Goal: Task Accomplishment & Management: Complete application form

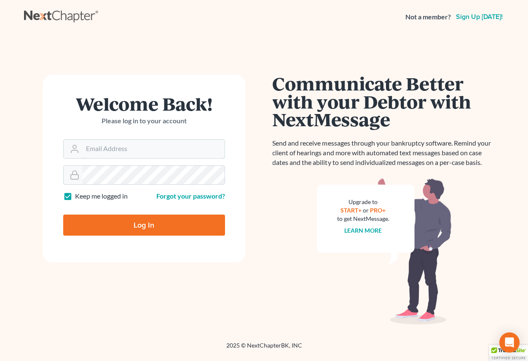
type input "cstewartlegal@gmail.com"
click at [149, 227] on input "Log In" at bounding box center [144, 225] width 162 height 21
type input "Thinking..."
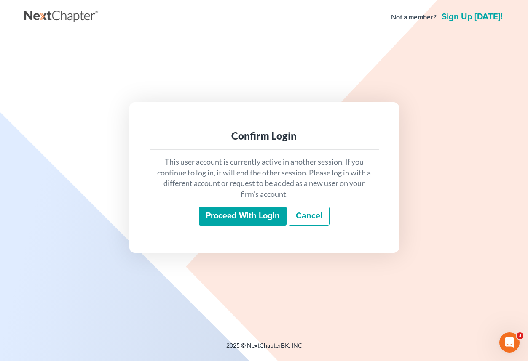
click at [233, 223] on input "Proceed with login" at bounding box center [243, 216] width 88 height 19
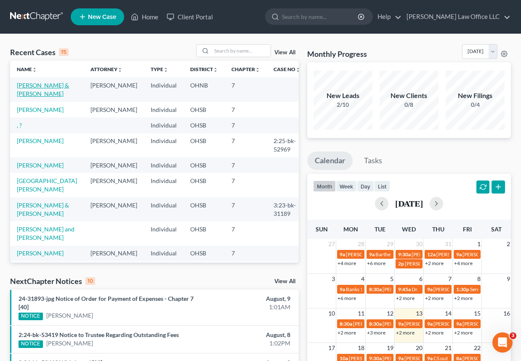
click at [38, 86] on link "Barnett, Timothy & Waldron, Chelsea" at bounding box center [43, 90] width 52 height 16
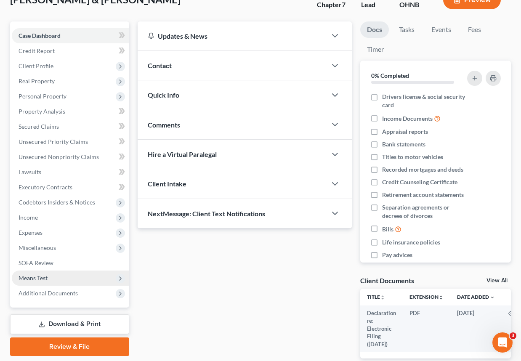
scroll to position [101, 0]
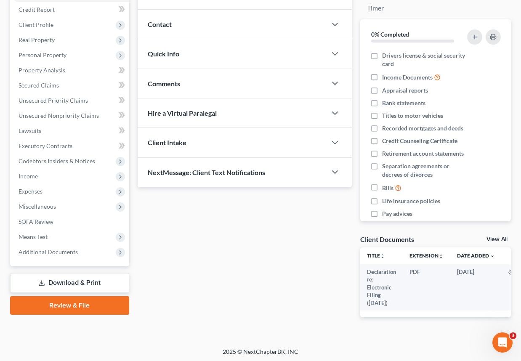
click at [75, 285] on link "Download & Print" at bounding box center [69, 283] width 119 height 20
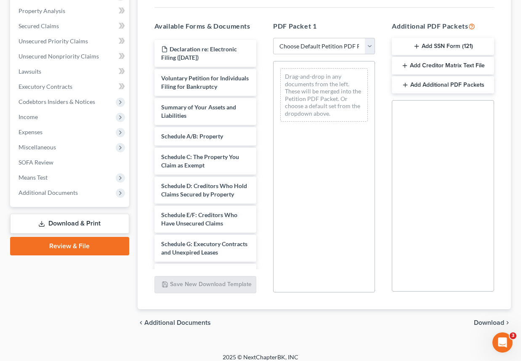
scroll to position [167, 0]
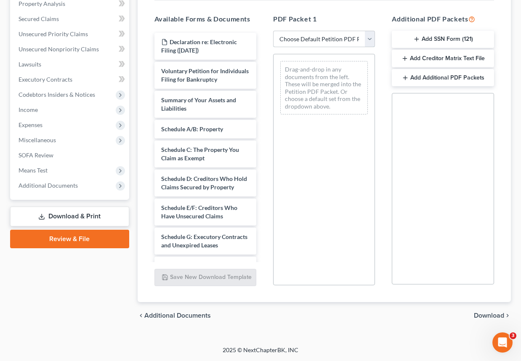
click at [341, 37] on select "Choose Default Petition PDF Packet Complete Bankruptcy Petition (all forms and …" at bounding box center [324, 39] width 102 height 17
select select "0"
click at [273, 31] on select "Choose Default Petition PDF Packet Complete Bankruptcy Petition (all forms and …" at bounding box center [324, 39] width 102 height 17
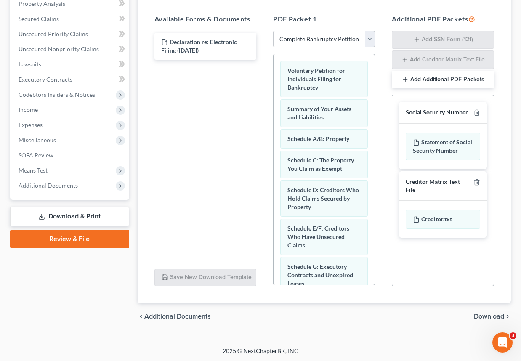
click at [489, 314] on span "Download" at bounding box center [489, 316] width 30 height 7
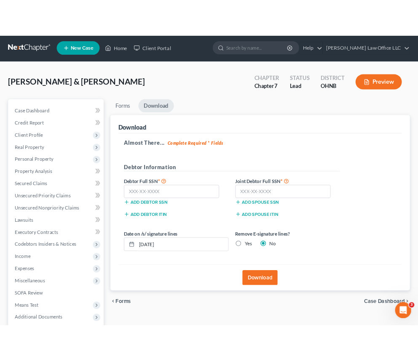
scroll to position [0, 0]
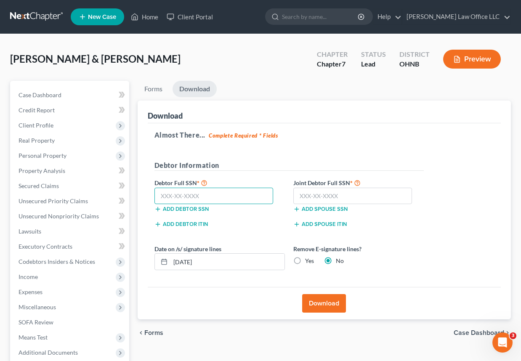
click at [162, 196] on input "text" at bounding box center [214, 196] width 119 height 17
click at [179, 197] on input "text" at bounding box center [214, 196] width 119 height 17
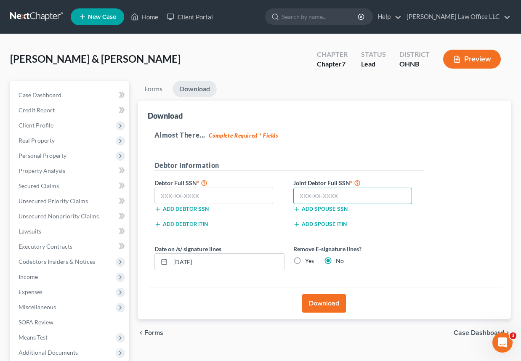
click at [304, 204] on input "text" at bounding box center [352, 196] width 119 height 17
type input "567-20-4174"
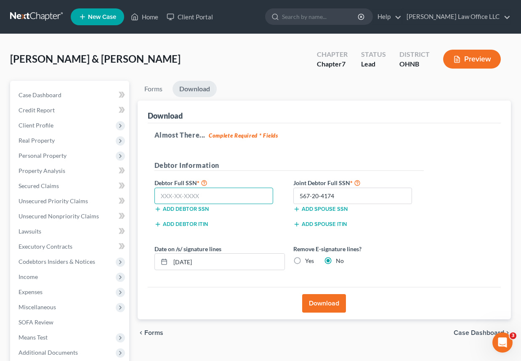
click at [171, 199] on input "text" at bounding box center [214, 196] width 119 height 17
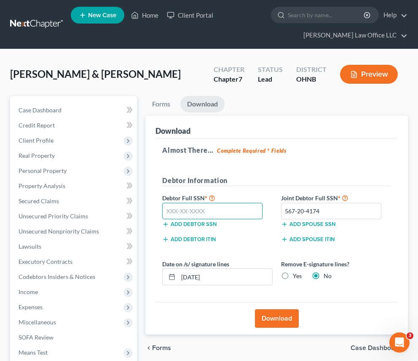
click at [168, 215] on input "text" at bounding box center [212, 211] width 100 height 17
drag, startPoint x: 203, startPoint y: 213, endPoint x: 160, endPoint y: 213, distance: 43.0
click at [160, 213] on div "419-97-9834" at bounding box center [212, 211] width 109 height 17
drag, startPoint x: 216, startPoint y: 214, endPoint x: 153, endPoint y: 213, distance: 63.2
click at [153, 213] on div "Download Almost There... Complete Required * Fields Debtor Information Debtor F…" at bounding box center [276, 225] width 262 height 219
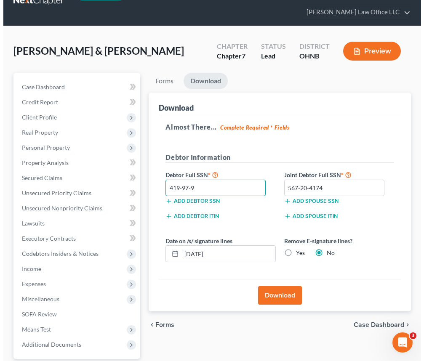
scroll to position [42, 0]
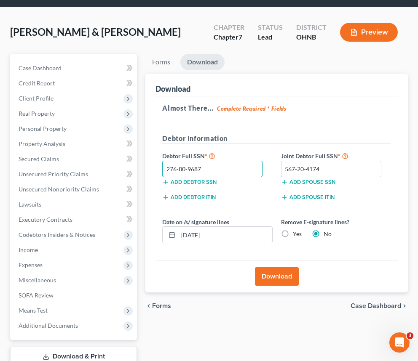
type input "276-80-9687"
drag, startPoint x: 276, startPoint y: 169, endPoint x: 250, endPoint y: 169, distance: 25.7
click at [250, 169] on div "Debtor Full SSN * 276-80-9687 Add debtor SSN Joint Debtor Full SSN * 567-20-417…" at bounding box center [276, 172] width 237 height 42
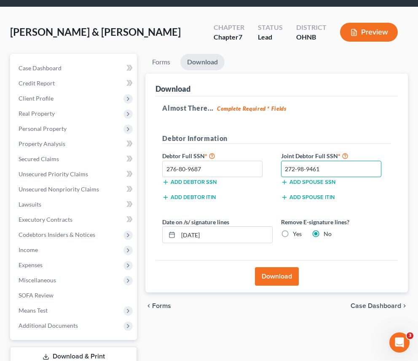
type input "272-98-9461"
click at [276, 273] on button "Download" at bounding box center [277, 276] width 44 height 19
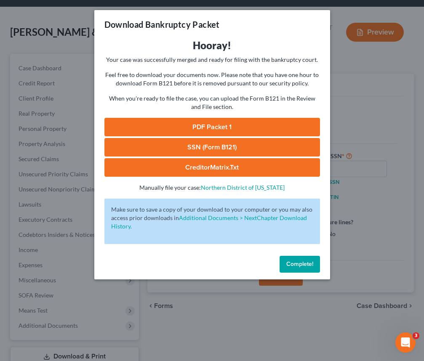
click at [291, 269] on button "Complete!" at bounding box center [300, 264] width 40 height 17
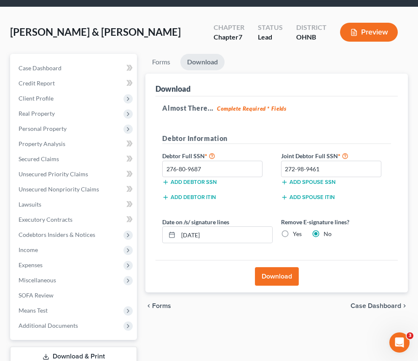
click at [283, 277] on button "Download" at bounding box center [277, 276] width 44 height 19
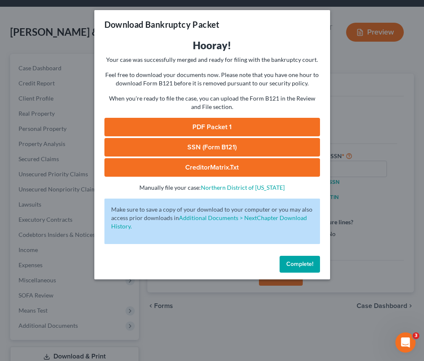
click at [221, 125] on link "PDF Packet 1" at bounding box center [212, 127] width 216 height 19
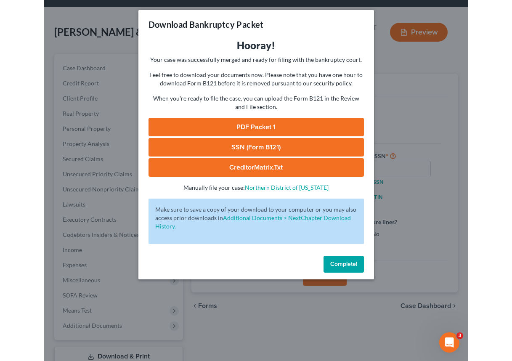
scroll to position [24, 0]
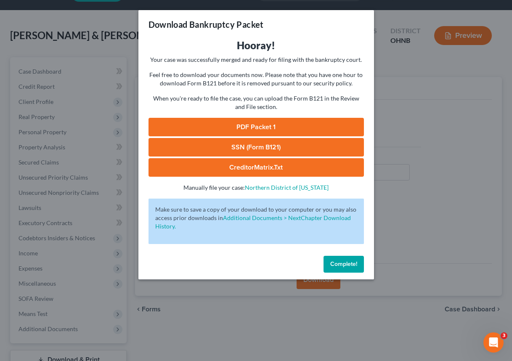
click at [238, 147] on link "SSN (Form B121)" at bounding box center [257, 147] width 216 height 19
click at [429, 104] on div "Download Bankruptcy Packet Hooray! Your case was successfully merged and ready …" at bounding box center [256, 180] width 512 height 361
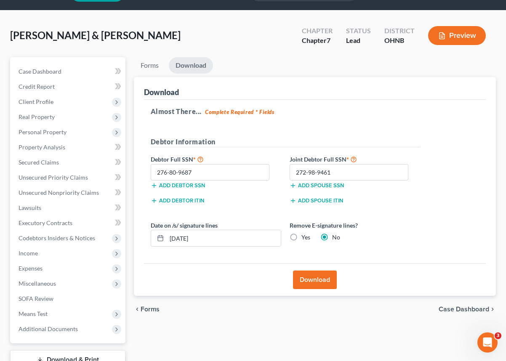
click at [35, 30] on span "[PERSON_NAME] & [PERSON_NAME]" at bounding box center [95, 35] width 171 height 12
click at [451, 39] on button "Preview" at bounding box center [457, 35] width 58 height 19
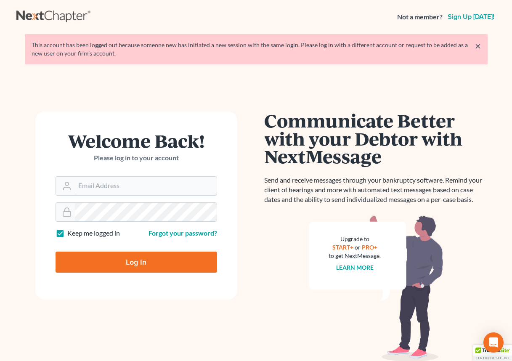
type input "cstewartlegal@gmail.com"
click at [143, 263] on input "Log In" at bounding box center [137, 262] width 162 height 21
type input "Thinking..."
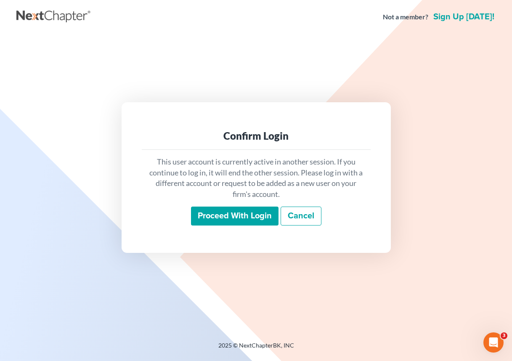
click at [232, 214] on input "Proceed with login" at bounding box center [235, 216] width 88 height 19
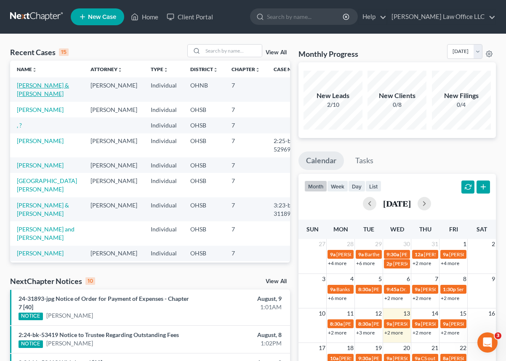
click at [39, 85] on link "[PERSON_NAME] & [PERSON_NAME]" at bounding box center [43, 90] width 52 height 16
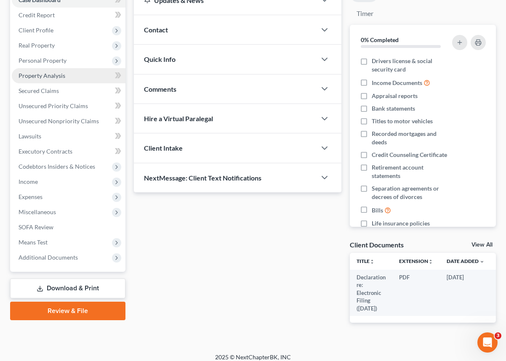
scroll to position [101, 0]
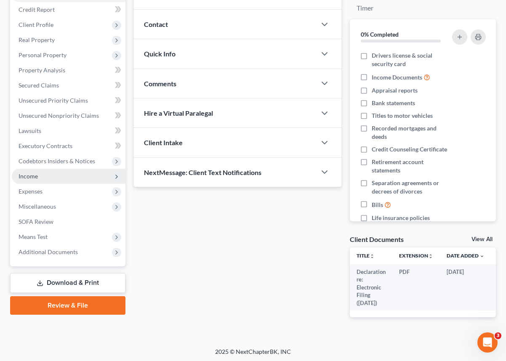
click at [68, 177] on span "Income" at bounding box center [69, 176] width 114 height 15
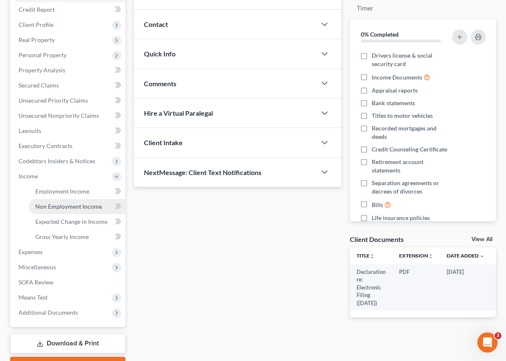
click at [87, 209] on span "Non Employment Income" at bounding box center [68, 206] width 67 height 7
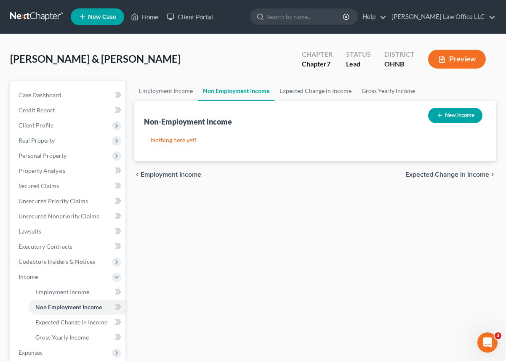
click at [452, 113] on button "New Income" at bounding box center [455, 116] width 54 height 16
select select "0"
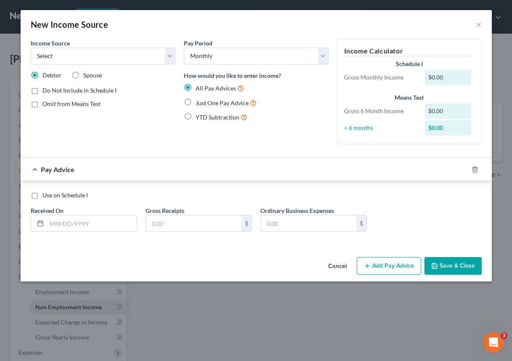
click at [83, 77] on label "Spouse" at bounding box center [92, 75] width 19 height 8
click at [87, 77] on input "Spouse" at bounding box center [89, 73] width 5 height 5
radio input "true"
click at [169, 55] on select "Select Unemployment Disability (from employer) Pension Retirement Social Securi…" at bounding box center [103, 56] width 145 height 17
select select "7"
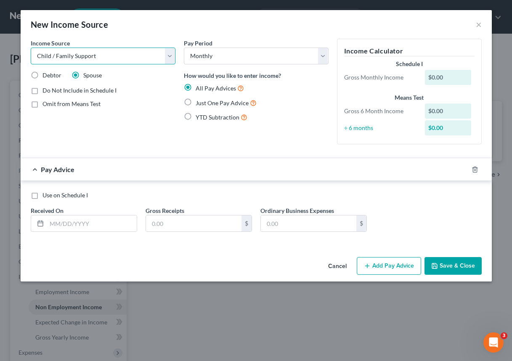
click at [31, 48] on select "Select Unemployment Disability (from employer) Pension Retirement Social Securi…" at bounding box center [103, 56] width 145 height 17
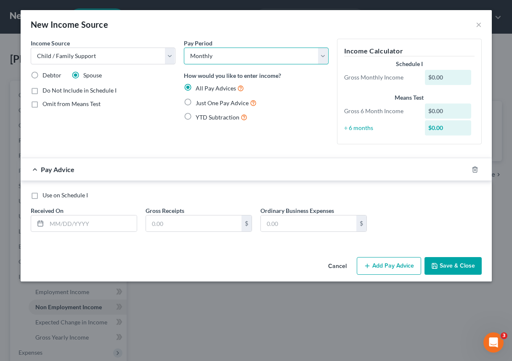
click at [224, 60] on select "Select Monthly Twice Monthly Every Other Week Weekly" at bounding box center [256, 56] width 145 height 17
click at [234, 38] on div "New Income Source ×" at bounding box center [257, 24] width 472 height 29
click at [233, 59] on select "Select Monthly Twice Monthly Every Other Week Weekly" at bounding box center [256, 56] width 145 height 17
click at [233, 43] on div "Pay Period Select Monthly Twice Monthly Every Other Week Weekly" at bounding box center [256, 52] width 145 height 26
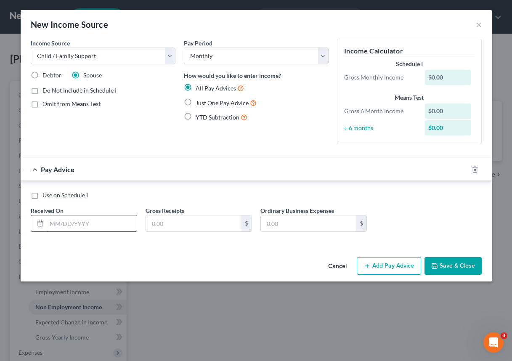
click at [61, 223] on input "text" at bounding box center [92, 224] width 90 height 16
drag, startPoint x: 237, startPoint y: 18, endPoint x: 344, endPoint y: 22, distance: 107.5
click at [344, 19] on div "New Income Source ×" at bounding box center [257, 24] width 472 height 29
click at [64, 223] on input "text" at bounding box center [92, 224] width 90 height 16
click at [68, 226] on input "text" at bounding box center [92, 224] width 90 height 16
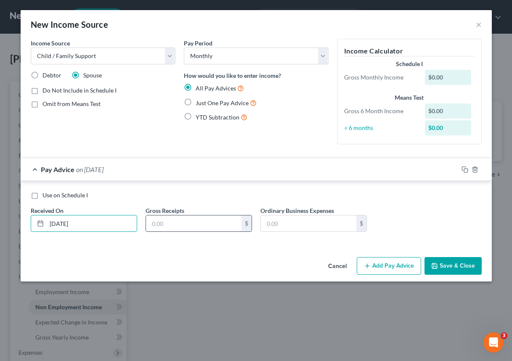
type input "[DATE]"
click at [162, 225] on input "text" at bounding box center [194, 224] width 96 height 16
type input "66"
click at [166, 250] on div "Income Source * Select Unemployment Disability (from employer) Pension Retireme…" at bounding box center [257, 146] width 472 height 215
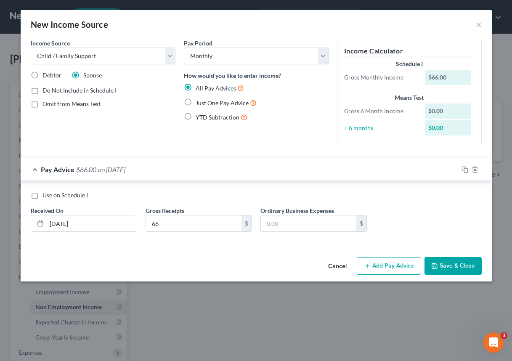
click at [474, 316] on div "New Income Source × Income Source * Select Unemployment Disability (from employ…" at bounding box center [256, 180] width 512 height 361
click at [368, 267] on line "button" at bounding box center [368, 266] width 0 height 4
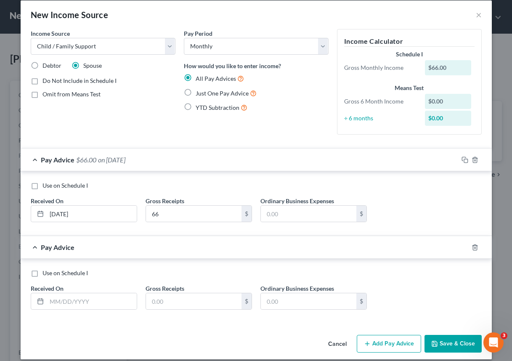
scroll to position [18, 0]
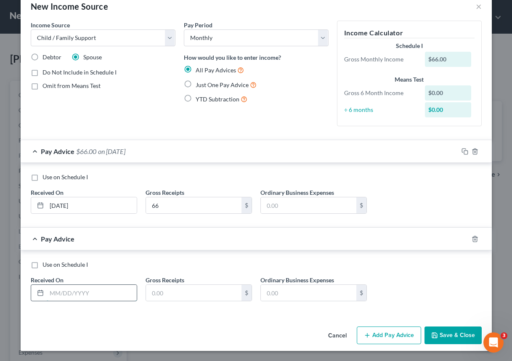
click at [51, 293] on input "text" at bounding box center [92, 293] width 90 height 16
type input "[DATE]"
click at [173, 295] on input "text" at bounding box center [194, 293] width 96 height 16
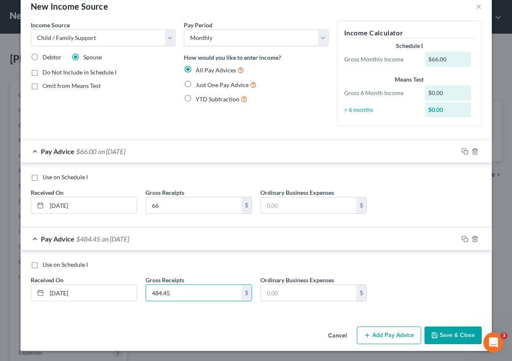
type input "484.45"
click at [369, 341] on button "Add Pay Advice" at bounding box center [389, 336] width 64 height 18
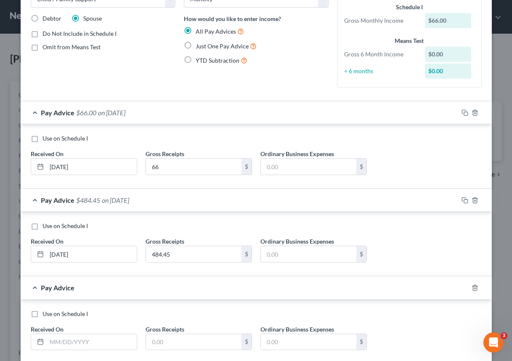
scroll to position [106, 0]
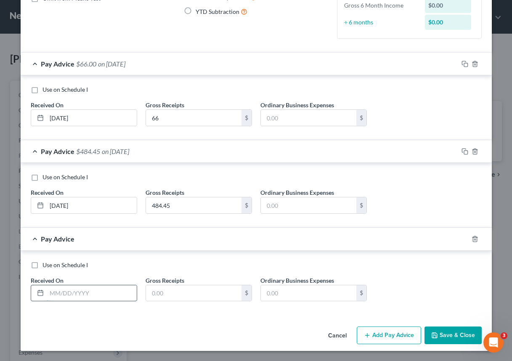
click at [67, 299] on input "text" at bounding box center [92, 293] width 90 height 16
type input "[DATE]"
click at [180, 292] on input "text" at bounding box center [194, 293] width 96 height 16
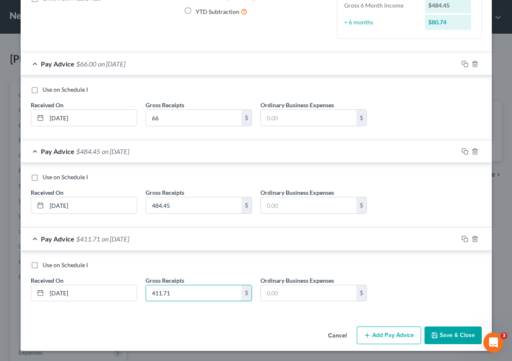
type input "411.71"
click at [379, 338] on button "Add Pay Advice" at bounding box center [389, 336] width 64 height 18
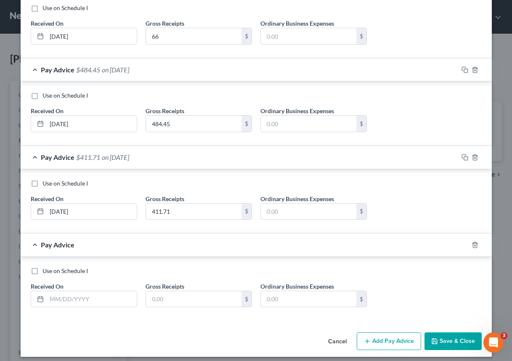
scroll to position [193, 0]
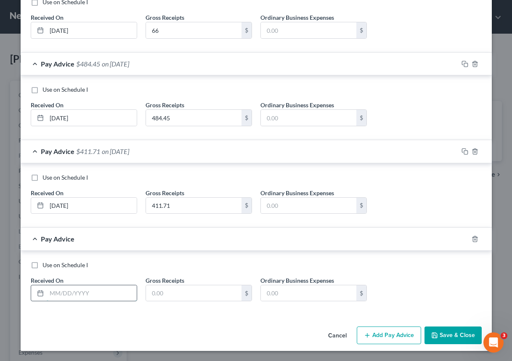
click at [69, 296] on input "text" at bounding box center [92, 293] width 90 height 16
click at [50, 295] on input "23/25" at bounding box center [92, 293] width 90 height 16
type input "[DATE]"
click at [164, 293] on input "text" at bounding box center [194, 293] width 96 height 16
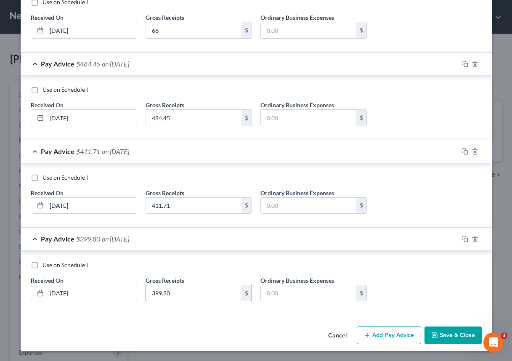
type input "399.80"
drag, startPoint x: 372, startPoint y: 337, endPoint x: 356, endPoint y: 306, distance: 35.6
click at [372, 337] on button "Add Pay Advice" at bounding box center [389, 336] width 64 height 18
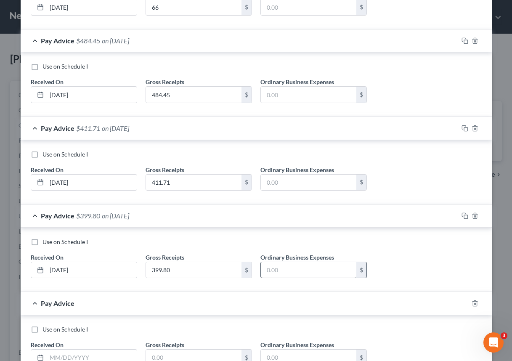
scroll to position [281, 0]
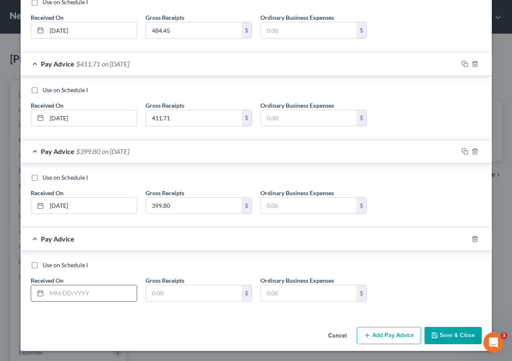
click at [50, 293] on input "text" at bounding box center [92, 293] width 90 height 16
click at [69, 297] on input "text" at bounding box center [92, 293] width 90 height 16
type input "[DATE]"
click at [165, 294] on input "text" at bounding box center [194, 293] width 96 height 16
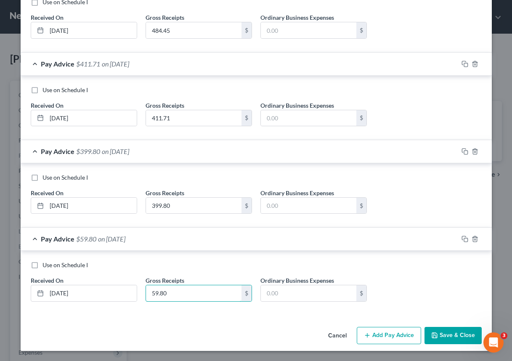
type input "59.80"
drag, startPoint x: 387, startPoint y: 343, endPoint x: 381, endPoint y: 339, distance: 6.8
click at [386, 343] on button "Add Pay Advice" at bounding box center [389, 336] width 64 height 18
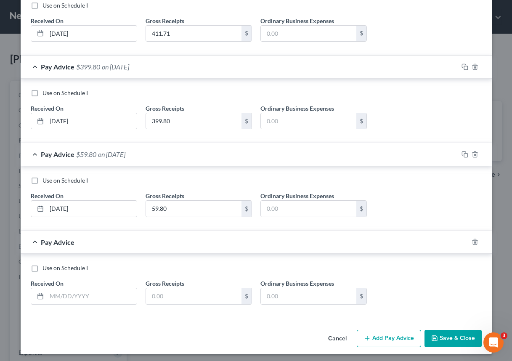
scroll to position [368, 0]
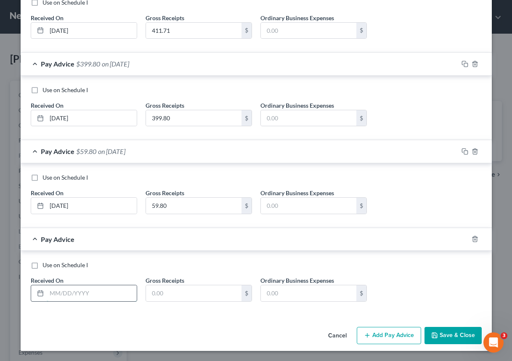
click at [66, 296] on input "text" at bounding box center [92, 293] width 90 height 16
click at [53, 293] on input "114/24" at bounding box center [92, 293] width 90 height 16
type input "[DATE]"
click at [153, 293] on input "text" at bounding box center [194, 293] width 96 height 16
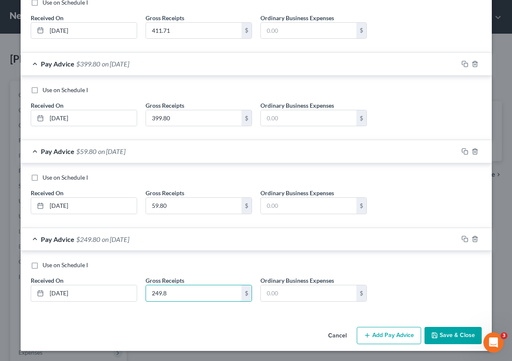
type input "249.8"
click at [368, 339] on icon "button" at bounding box center [367, 335] width 7 height 7
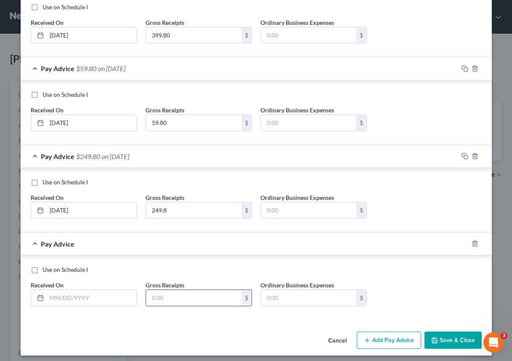
scroll to position [456, 0]
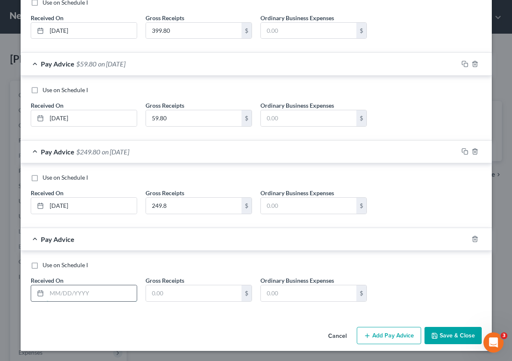
click at [90, 290] on input "text" at bounding box center [92, 293] width 90 height 16
type input "[DATE]"
click at [160, 296] on input "text" at bounding box center [194, 293] width 96 height 16
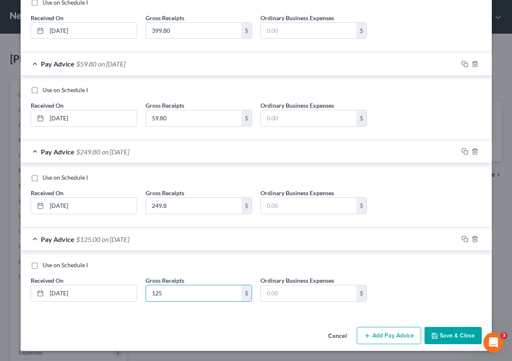
type input "125"
click at [378, 336] on button "Add Pay Advice" at bounding box center [389, 336] width 64 height 18
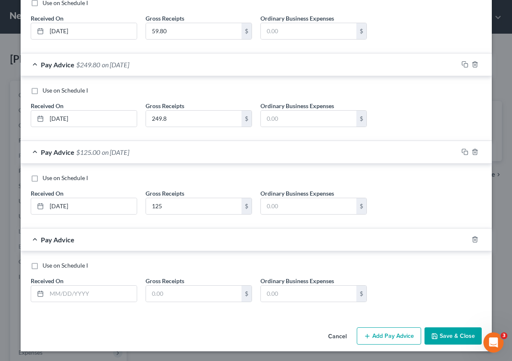
scroll to position [544, 0]
drag, startPoint x: 77, startPoint y: 291, endPoint x: 86, endPoint y: 290, distance: 9.3
click at [77, 292] on input "text" at bounding box center [92, 293] width 90 height 16
type input "[DATE]"
drag, startPoint x: 36, startPoint y: 302, endPoint x: 104, endPoint y: 303, distance: 68.6
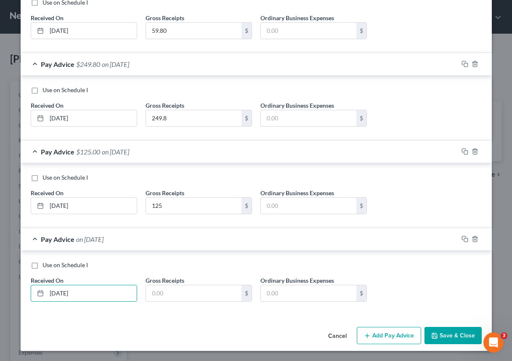
click at [47, 303] on div "Use on Schedule I Received On * [DATE] Gross Receipts $ Ordinary Business Expen…" at bounding box center [257, 285] width 460 height 48
click at [172, 292] on input "text" at bounding box center [194, 293] width 96 height 16
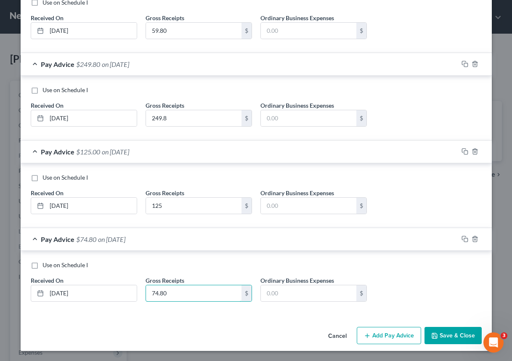
type input "74.80"
drag, startPoint x: 363, startPoint y: 335, endPoint x: 369, endPoint y: 327, distance: 10.2
click at [369, 327] on button "Add Pay Advice" at bounding box center [389, 336] width 64 height 18
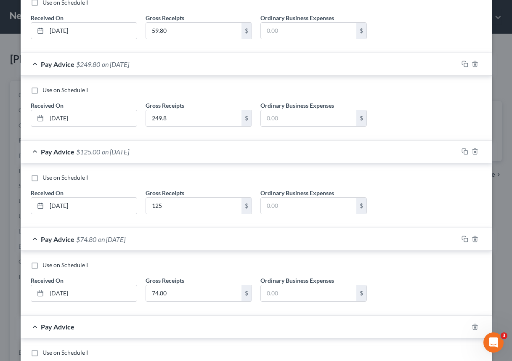
scroll to position [632, 0]
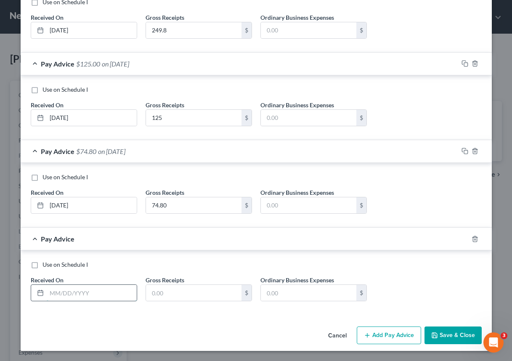
click at [54, 293] on input "text" at bounding box center [92, 293] width 90 height 16
type input "[DATE]"
click at [157, 298] on input "text" at bounding box center [194, 293] width 96 height 16
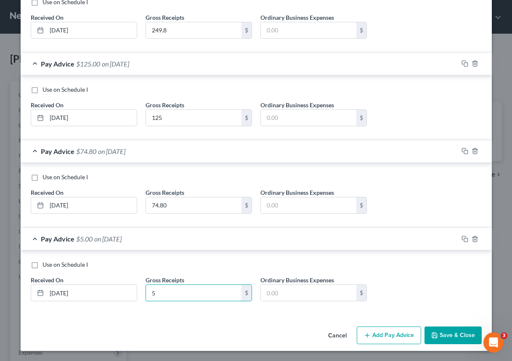
type input "5"
click at [377, 341] on button "Add Pay Advice" at bounding box center [389, 336] width 64 height 18
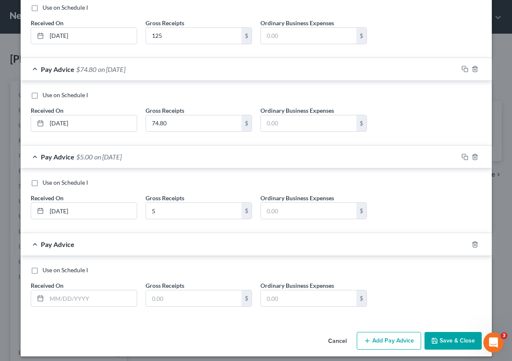
scroll to position [719, 0]
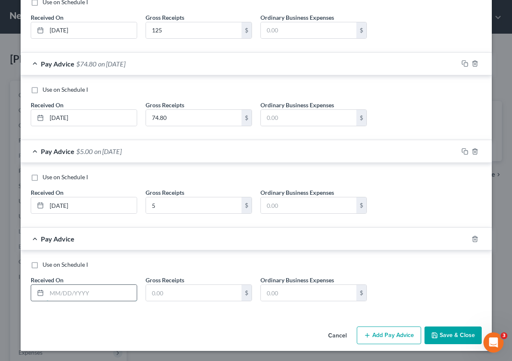
click at [91, 299] on input "text" at bounding box center [92, 293] width 90 height 16
type input "[DATE]"
click at [156, 296] on input "text" at bounding box center [194, 293] width 96 height 16
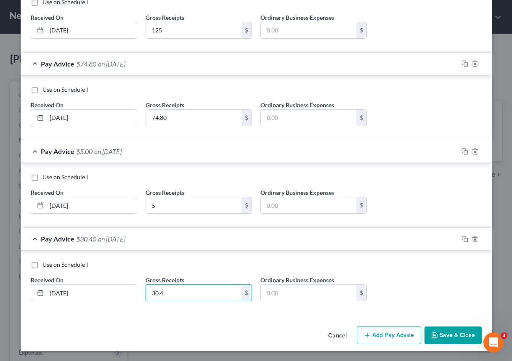
type input "30.4"
click at [367, 333] on icon "button" at bounding box center [367, 335] width 7 height 7
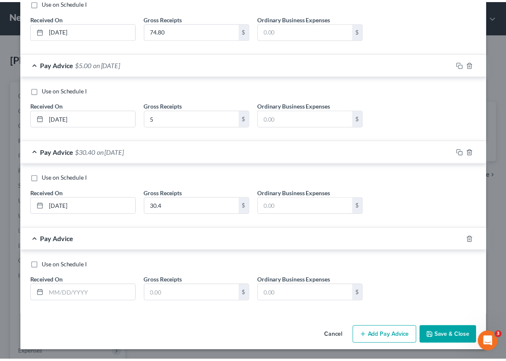
scroll to position [807, 0]
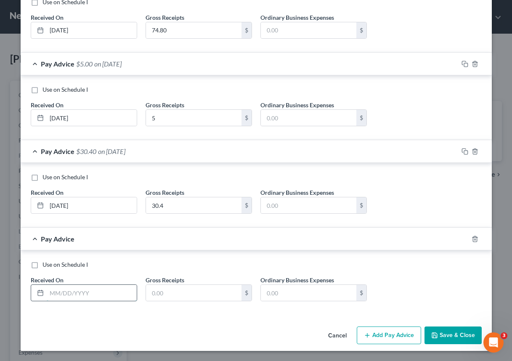
click at [75, 293] on input "text" at bounding box center [92, 293] width 90 height 16
type input "[DATE]"
click at [160, 299] on input "text" at bounding box center [194, 293] width 96 height 16
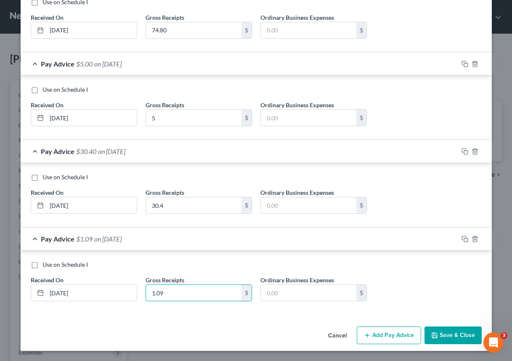
type input "1.09"
click at [432, 336] on icon "button" at bounding box center [435, 335] width 7 height 7
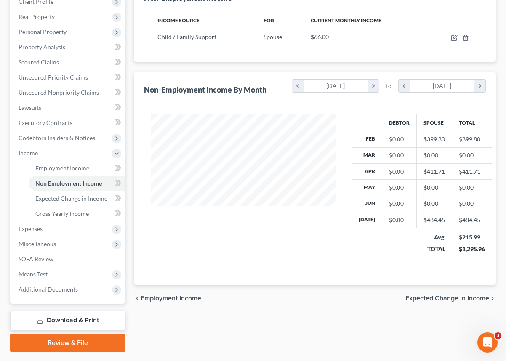
scroll to position [126, 0]
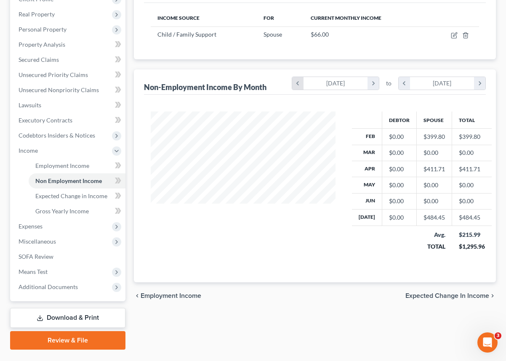
click at [297, 85] on icon "chevron_left" at bounding box center [297, 83] width 11 height 13
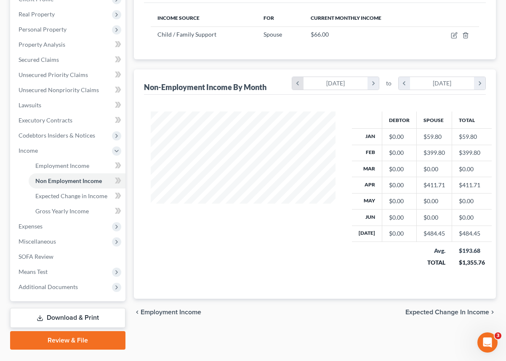
scroll to position [167, 201]
click at [297, 85] on icon "chevron_left" at bounding box center [297, 83] width 11 height 13
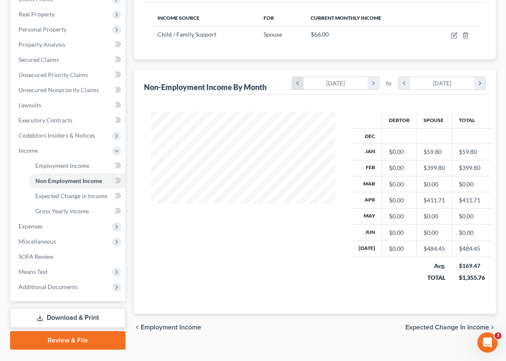
scroll to position [183, 201]
click at [300, 83] on icon "chevron_left" at bounding box center [297, 83] width 11 height 13
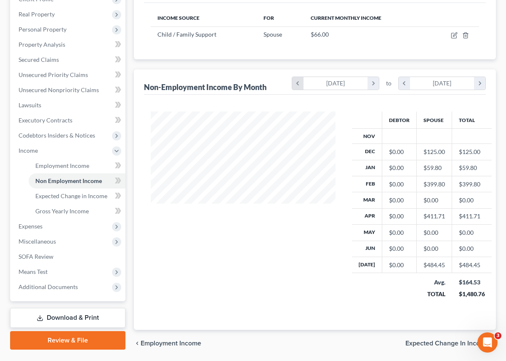
scroll to position [200, 201]
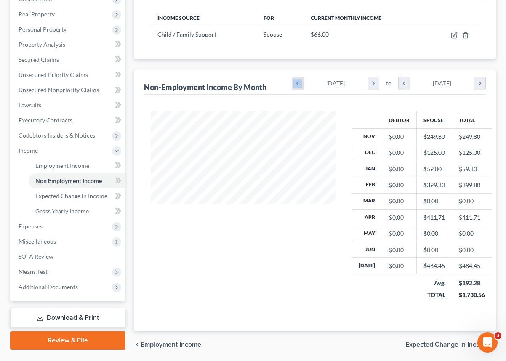
click at [300, 83] on icon "chevron_left" at bounding box center [297, 83] width 11 height 13
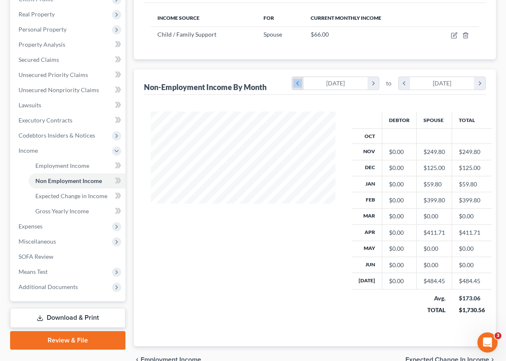
scroll to position [216, 201]
click at [300, 83] on icon "chevron_left" at bounding box center [297, 83] width 11 height 13
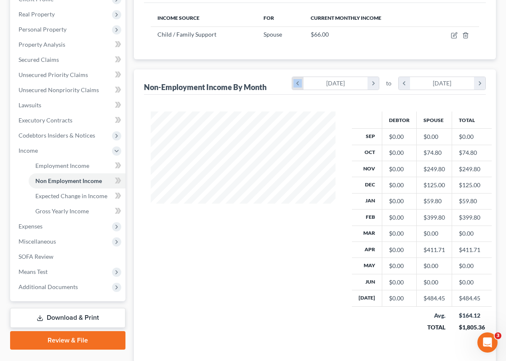
scroll to position [232, 201]
click at [300, 83] on icon "chevron_left" at bounding box center [297, 83] width 11 height 13
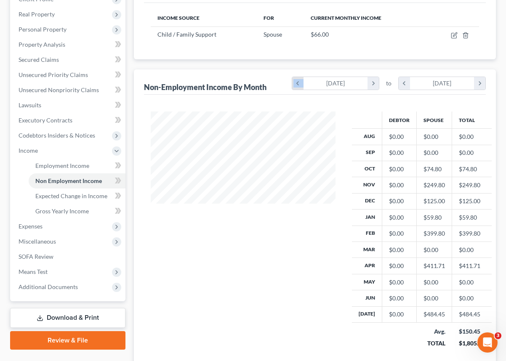
click at [300, 83] on icon "chevron_left" at bounding box center [297, 83] width 11 height 13
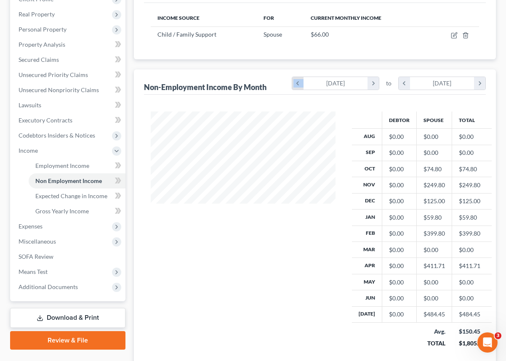
click at [299, 83] on icon "chevron_left" at bounding box center [297, 83] width 11 height 13
click at [297, 82] on icon "chevron_left" at bounding box center [297, 83] width 11 height 13
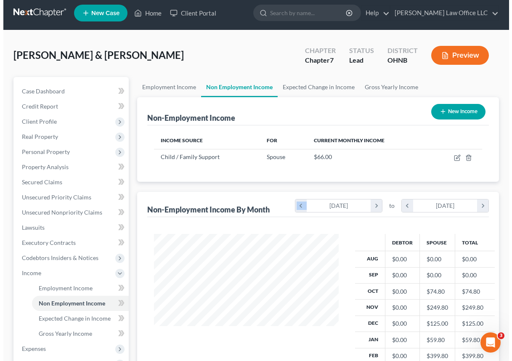
scroll to position [0, 0]
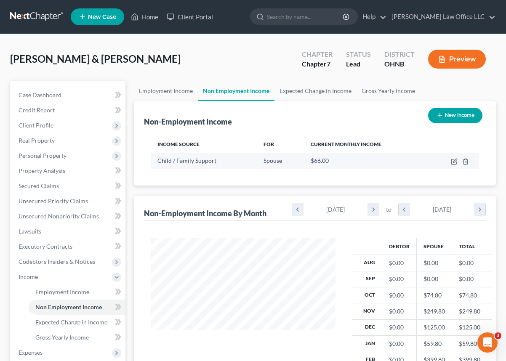
click at [450, 163] on td at bounding box center [453, 161] width 51 height 16
click at [452, 162] on icon "button" at bounding box center [453, 162] width 5 height 5
select select "7"
select select "0"
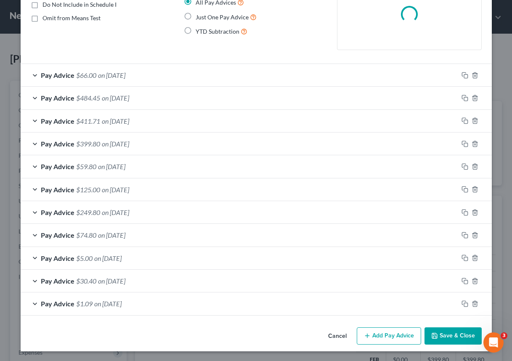
scroll to position [86, 0]
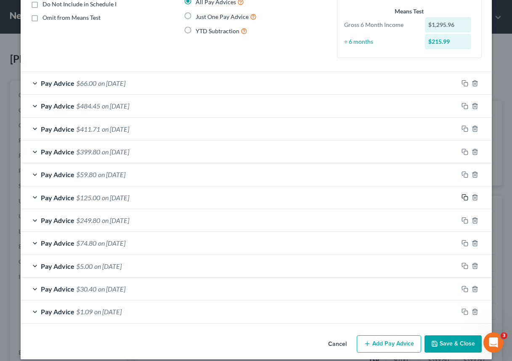
click at [462, 197] on icon "button" at bounding box center [465, 197] width 7 height 7
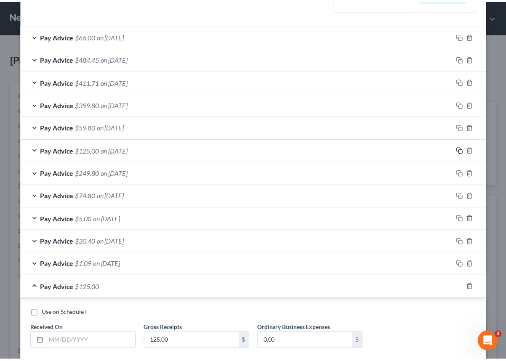
scroll to position [182, 0]
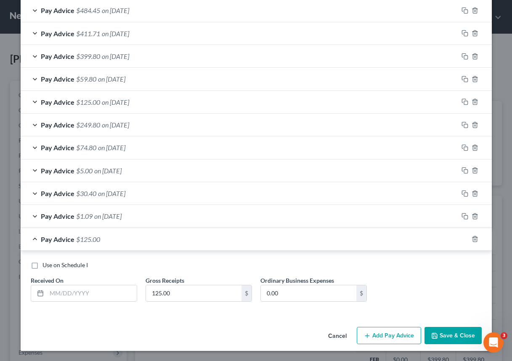
click at [334, 333] on button "Cancel" at bounding box center [338, 336] width 32 height 17
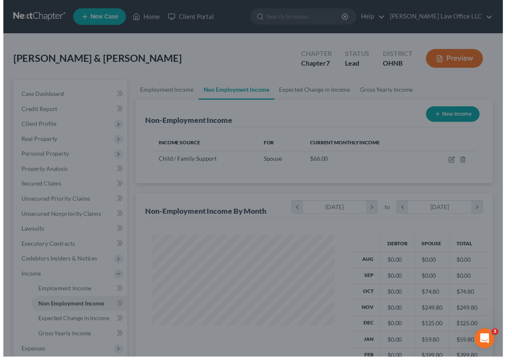
scroll to position [420805, 420851]
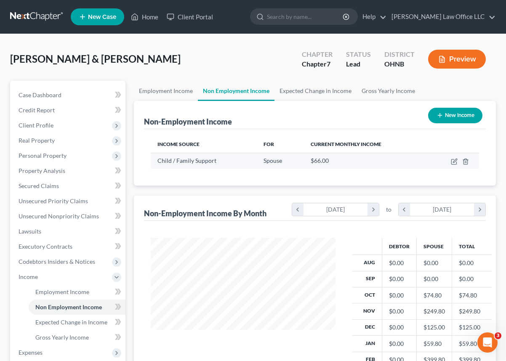
click at [450, 160] on td at bounding box center [453, 161] width 51 height 16
click at [451, 161] on icon "button" at bounding box center [453, 162] width 5 height 5
select select "7"
select select "0"
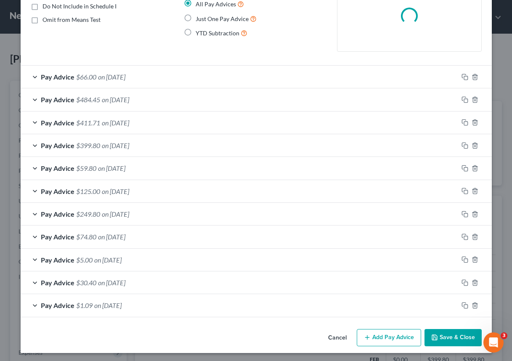
scroll to position [86, 0]
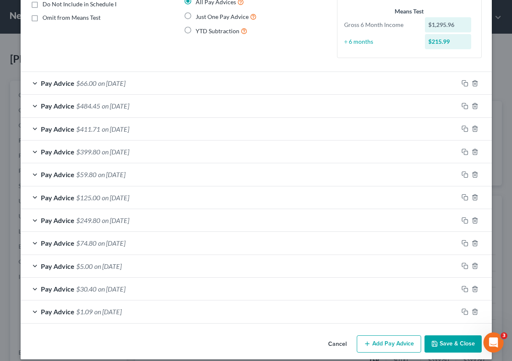
click at [93, 198] on span "$125.00" at bounding box center [88, 198] width 24 height 8
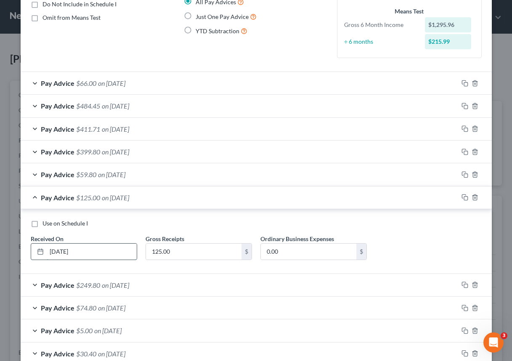
click at [52, 252] on input "[DATE]" at bounding box center [92, 252] width 90 height 16
type input "[DATE]"
click at [242, 220] on div "Use on Schedule I" at bounding box center [256, 223] width 451 height 8
click at [211, 201] on div "Pay Advice $125.00 on [DATE]" at bounding box center [240, 198] width 438 height 22
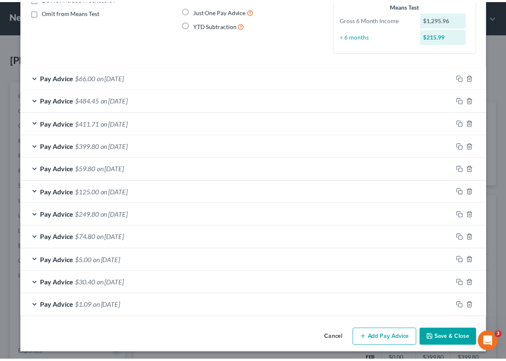
scroll to position [95, 0]
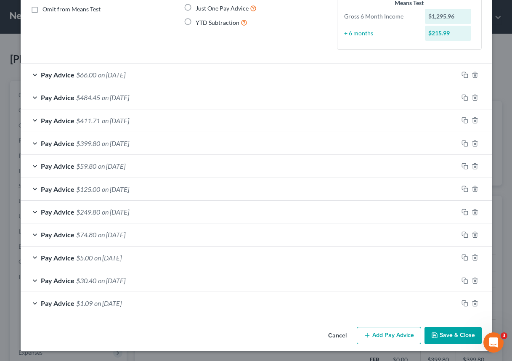
click at [439, 335] on button "Save & Close" at bounding box center [453, 336] width 57 height 18
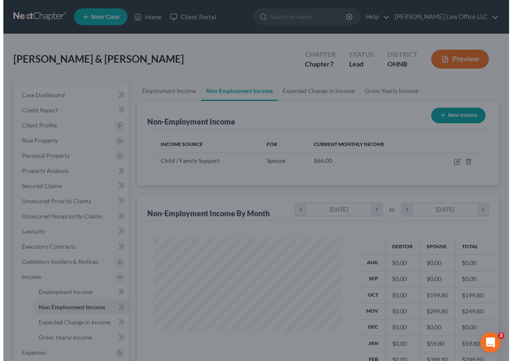
scroll to position [420805, 420851]
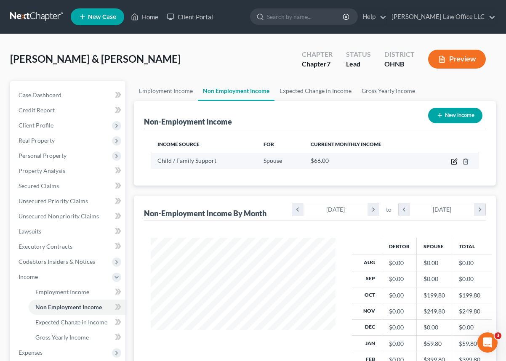
click at [451, 161] on icon "button" at bounding box center [453, 162] width 5 height 5
select select "7"
select select "0"
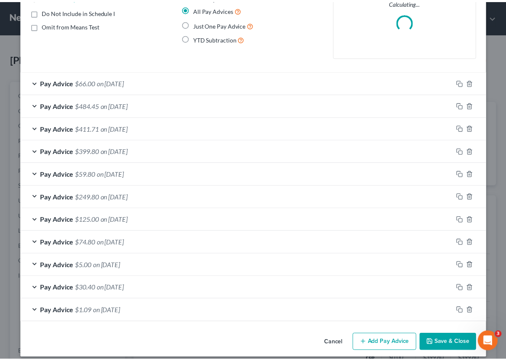
scroll to position [86, 0]
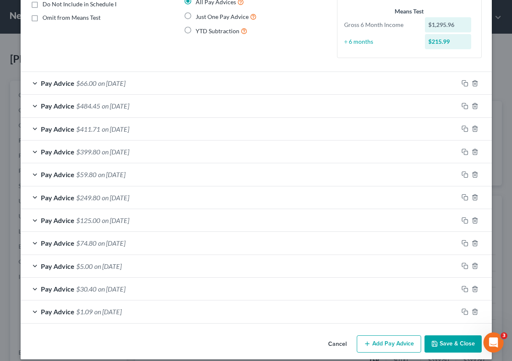
click at [437, 344] on button "Save & Close" at bounding box center [453, 345] width 57 height 18
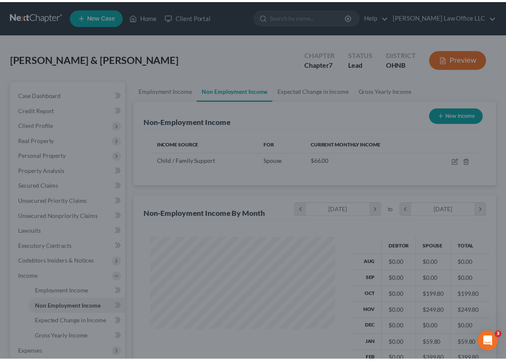
scroll to position [420805, 420851]
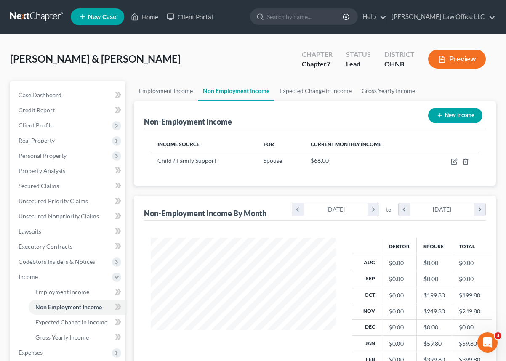
drag, startPoint x: 258, startPoint y: 54, endPoint x: 270, endPoint y: 44, distance: 15.9
click at [267, 48] on div "[PERSON_NAME] & [PERSON_NAME] Upgraded Chapter Chapter 7 Status Lead District O…" at bounding box center [253, 62] width 486 height 37
